Goal: Task Accomplishment & Management: Complete application form

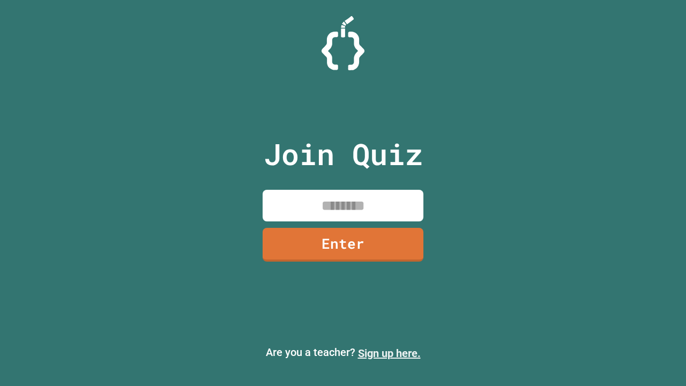
click at [389, 353] on link "Sign up here." at bounding box center [389, 353] width 63 height 13
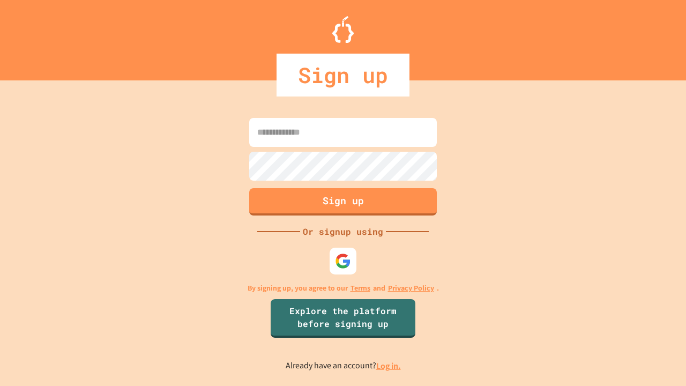
click at [389, 365] on link "Log in." at bounding box center [388, 365] width 25 height 11
